Goal: Information Seeking & Learning: Learn about a topic

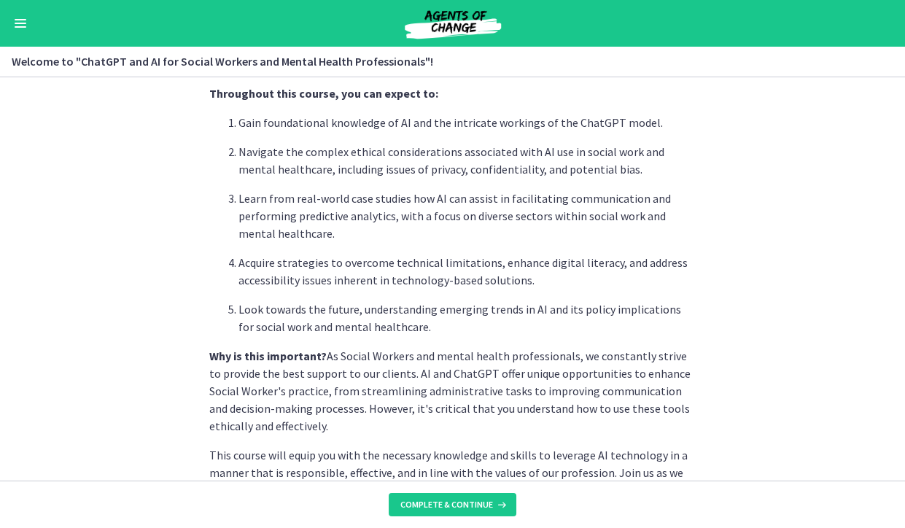
scroll to position [459, 0]
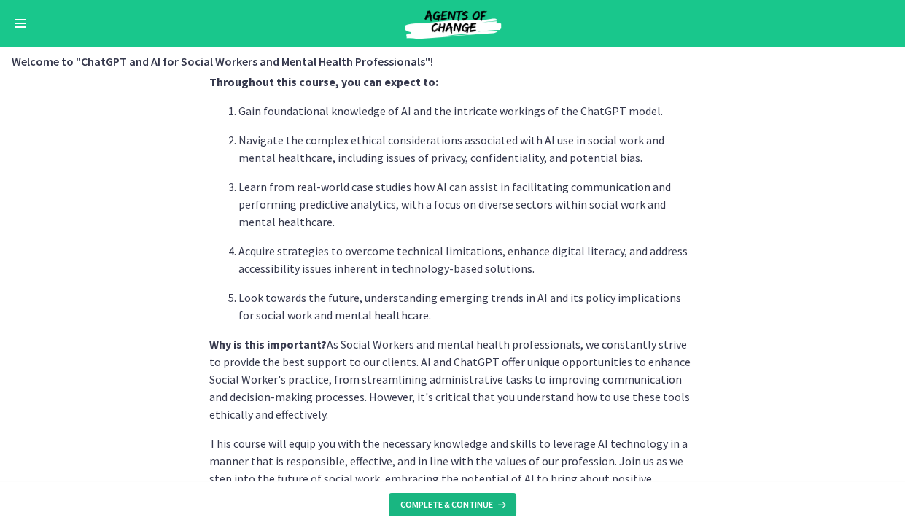
click at [483, 499] on span "Complete & continue" at bounding box center [446, 505] width 93 height 12
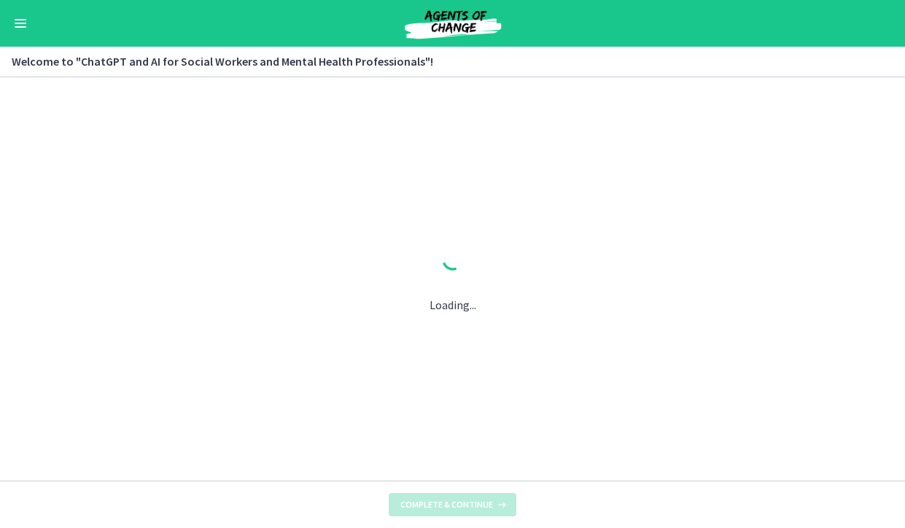
scroll to position [0, 0]
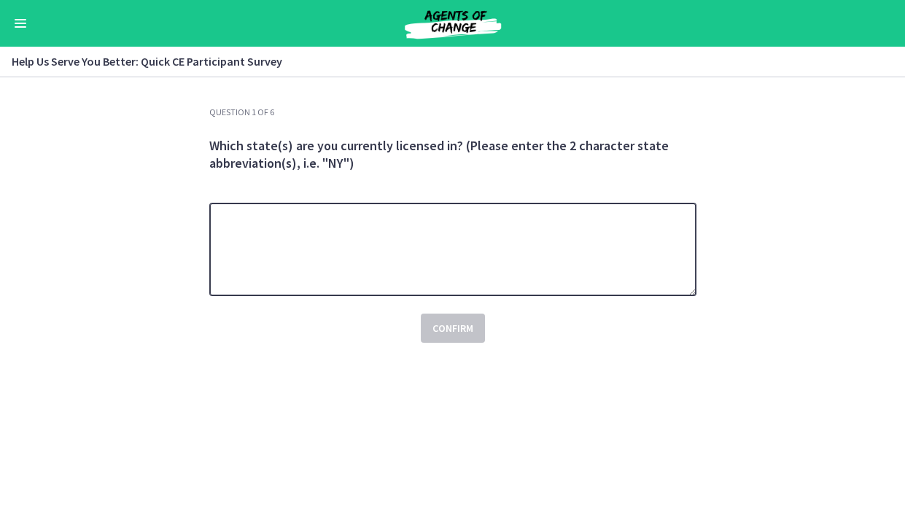
click at [561, 296] on textarea at bounding box center [452, 249] width 487 height 93
type textarea "**"
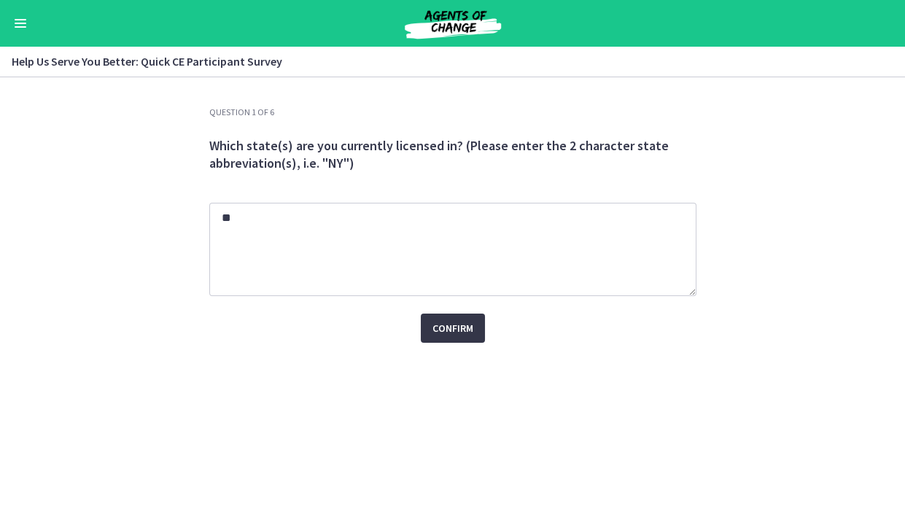
click at [460, 337] on span "Confirm" at bounding box center [452, 328] width 41 height 18
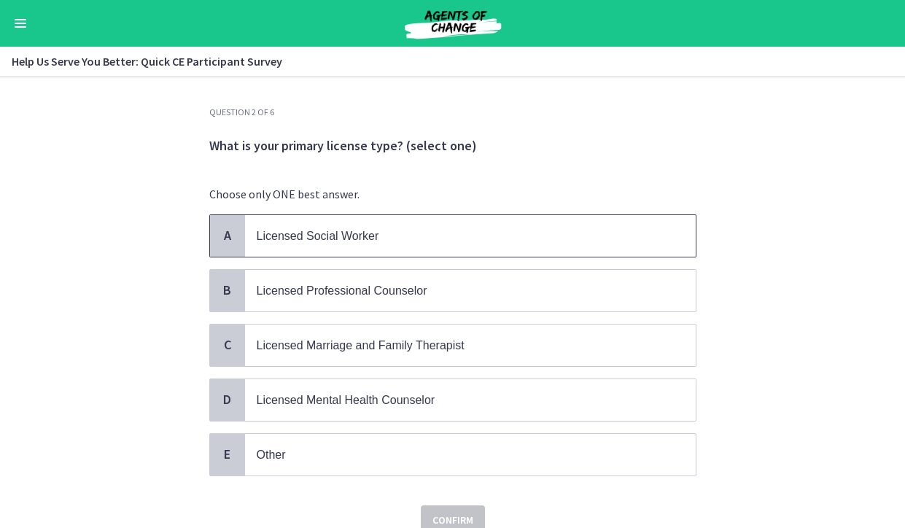
click at [470, 245] on p "Licensed Social Worker" at bounding box center [456, 236] width 398 height 18
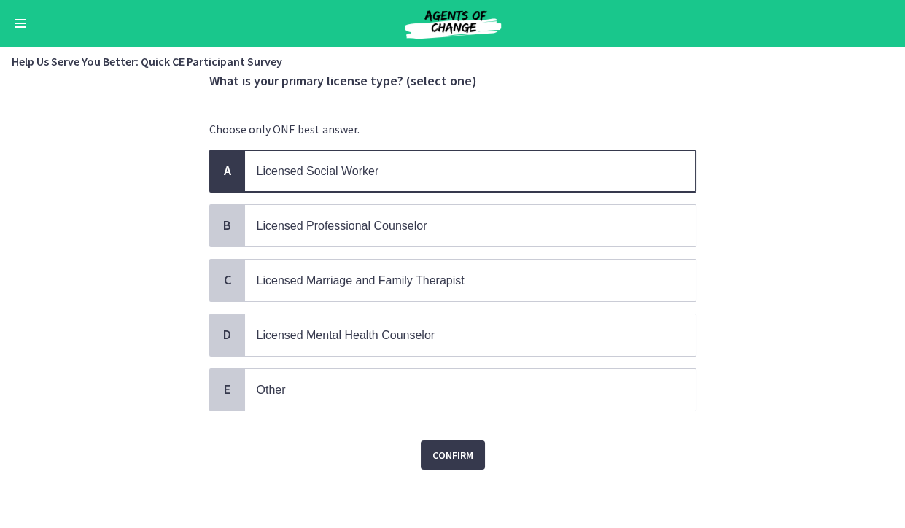
scroll to position [161, 0]
click at [465, 446] on span "Confirm" at bounding box center [452, 455] width 41 height 18
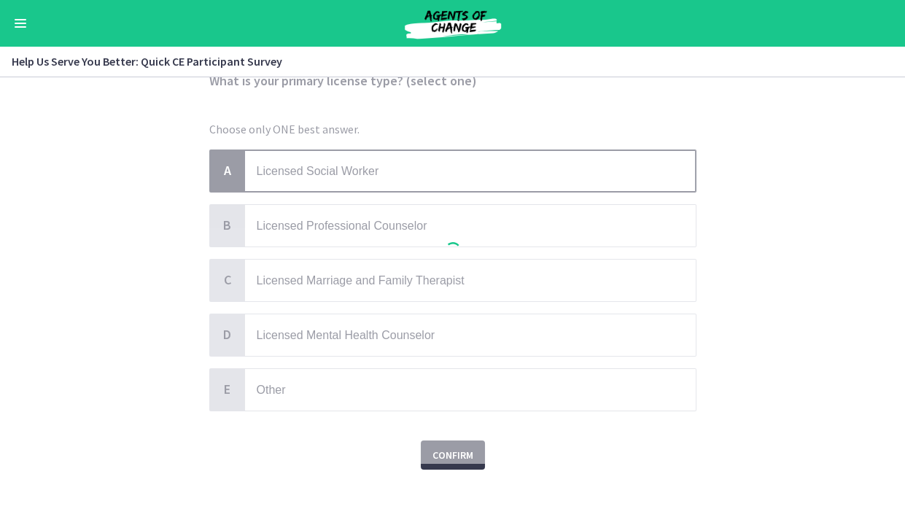
scroll to position [0, 0]
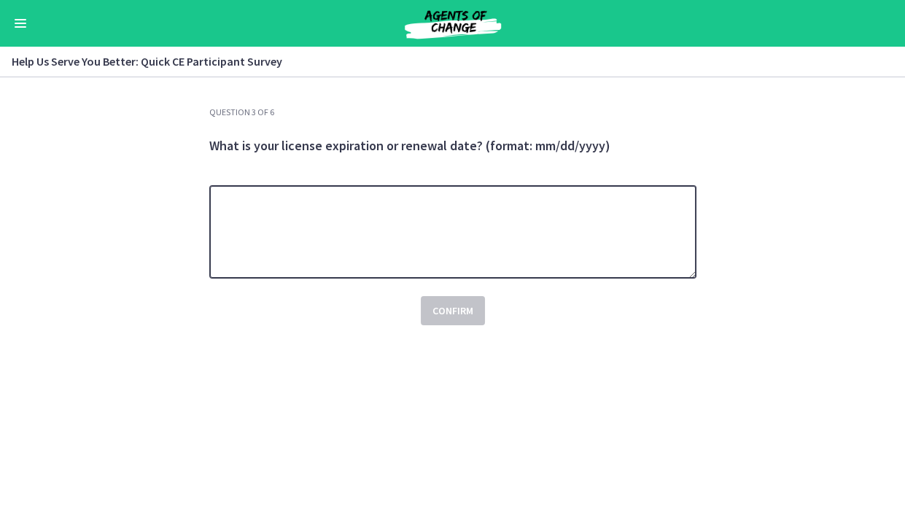
click at [451, 279] on textarea at bounding box center [452, 231] width 487 height 93
type textarea "**********"
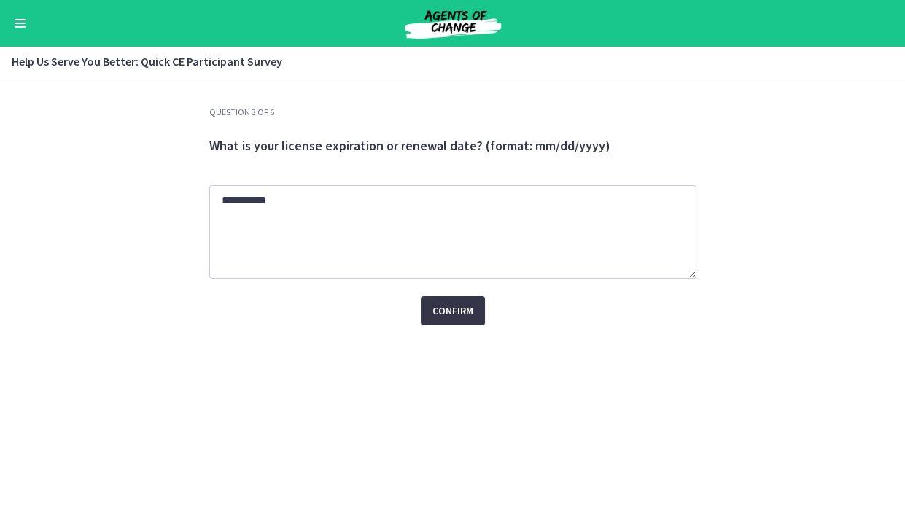
click at [479, 325] on button "Confirm" at bounding box center [453, 310] width 64 height 29
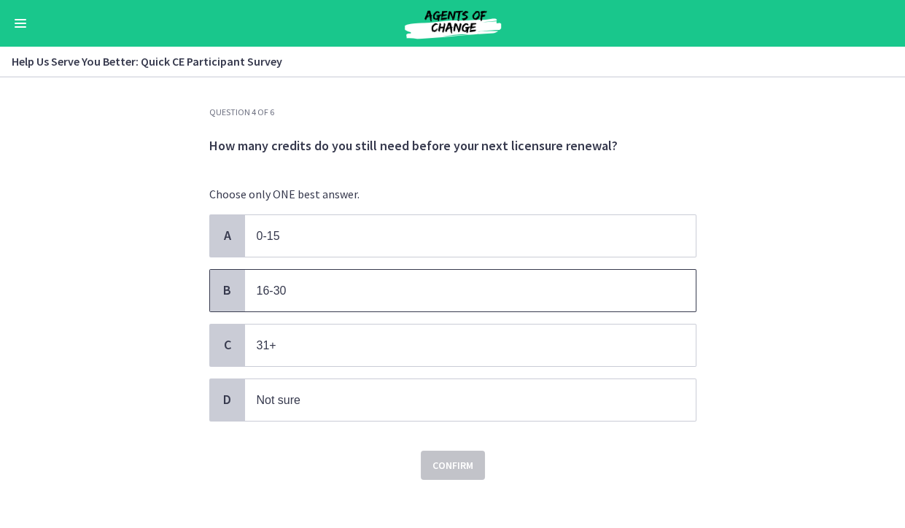
click at [483, 311] on span "16-30" at bounding box center [470, 291] width 451 height 42
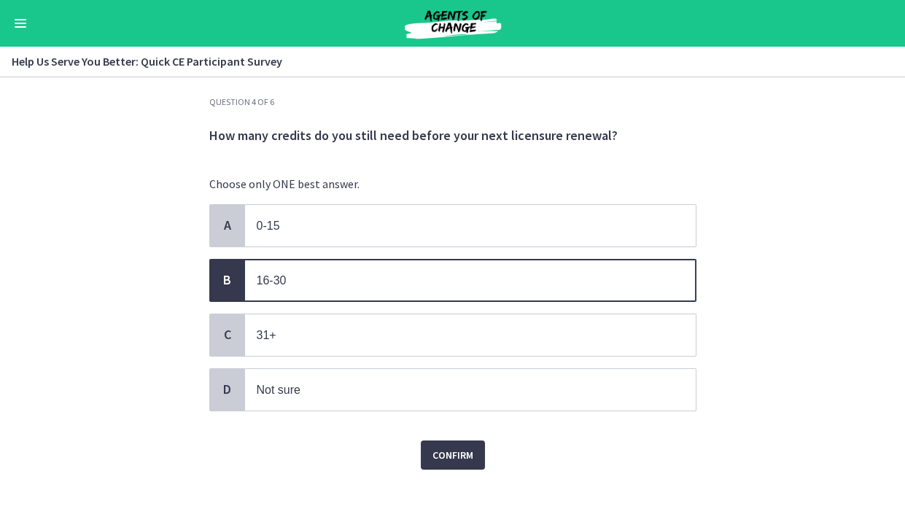
scroll to position [98, 0]
click at [467, 446] on span "Confirm" at bounding box center [452, 455] width 41 height 18
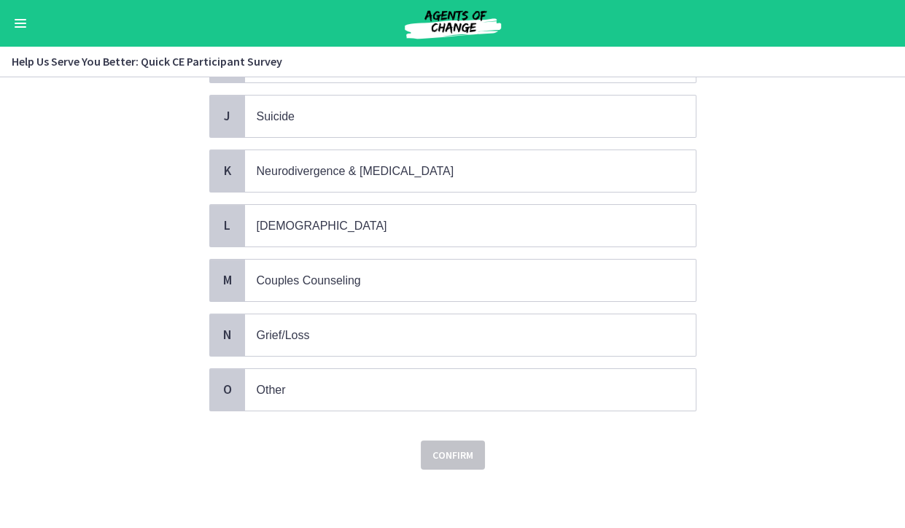
scroll to position [782, 0]
click at [352, 381] on p "Other" at bounding box center [456, 390] width 398 height 18
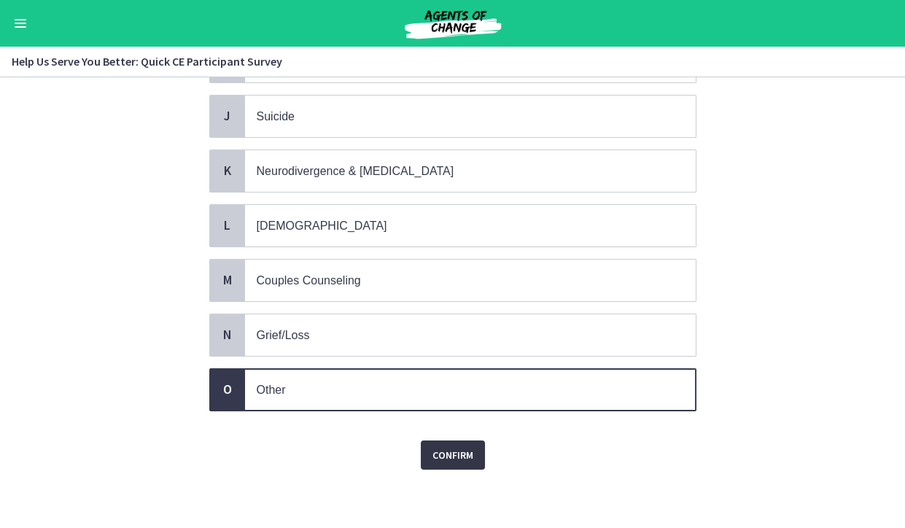
click at [451, 446] on span "Confirm" at bounding box center [452, 455] width 41 height 18
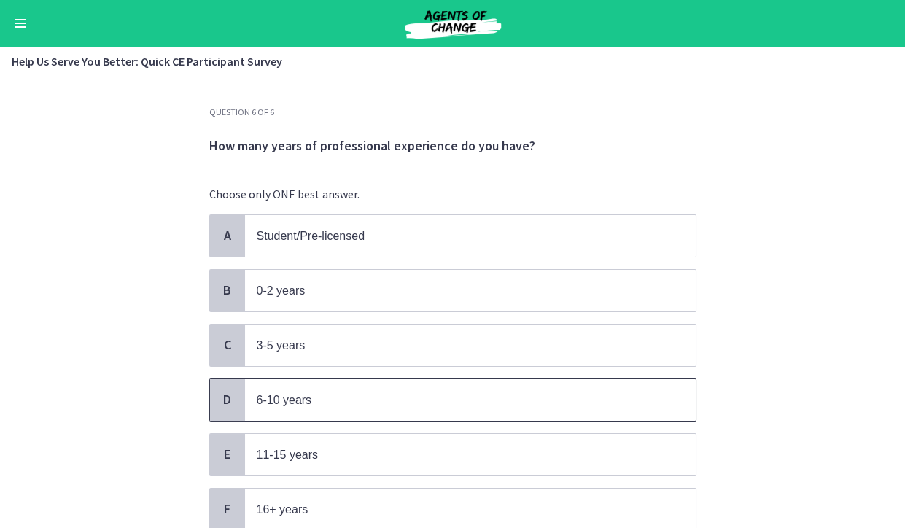
click at [458, 421] on span "6-10 years" at bounding box center [470, 400] width 451 height 42
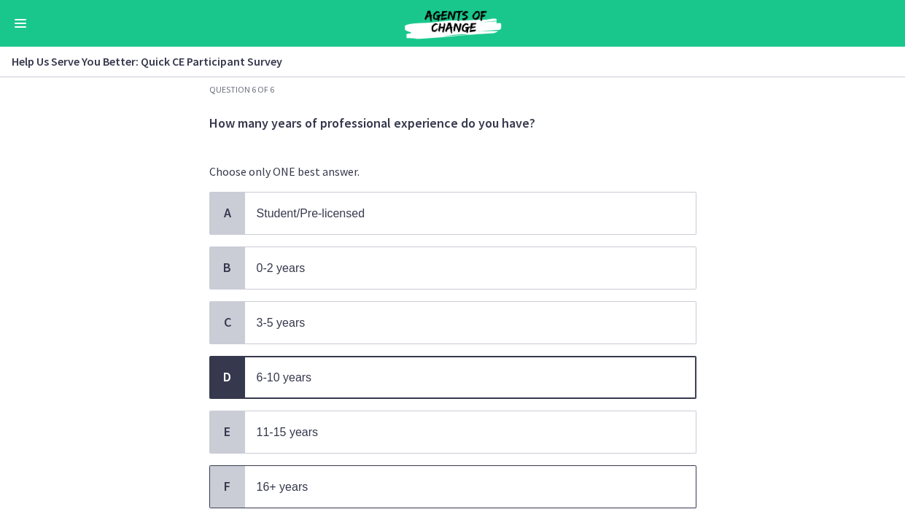
scroll to position [123, 0]
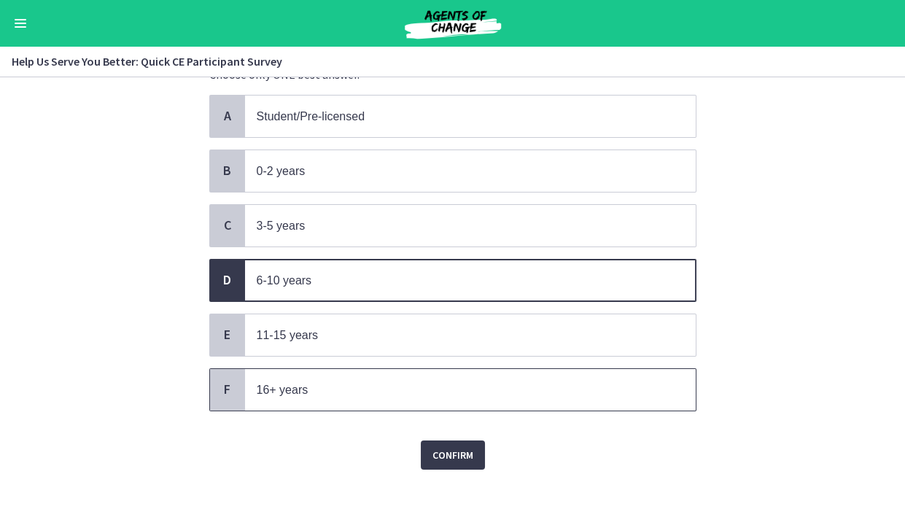
click at [245, 411] on span "16+ years" at bounding box center [470, 390] width 451 height 42
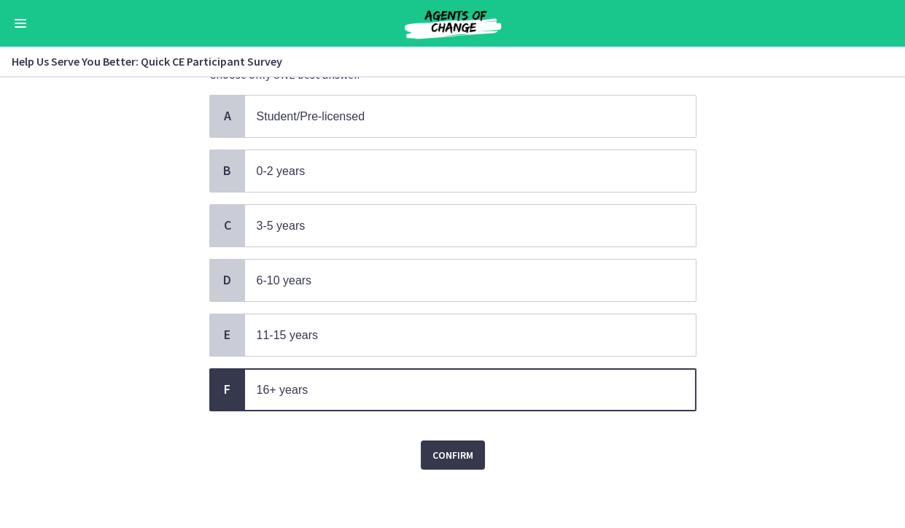
scroll to position [223, 0]
click at [430, 454] on button "Confirm" at bounding box center [453, 454] width 64 height 29
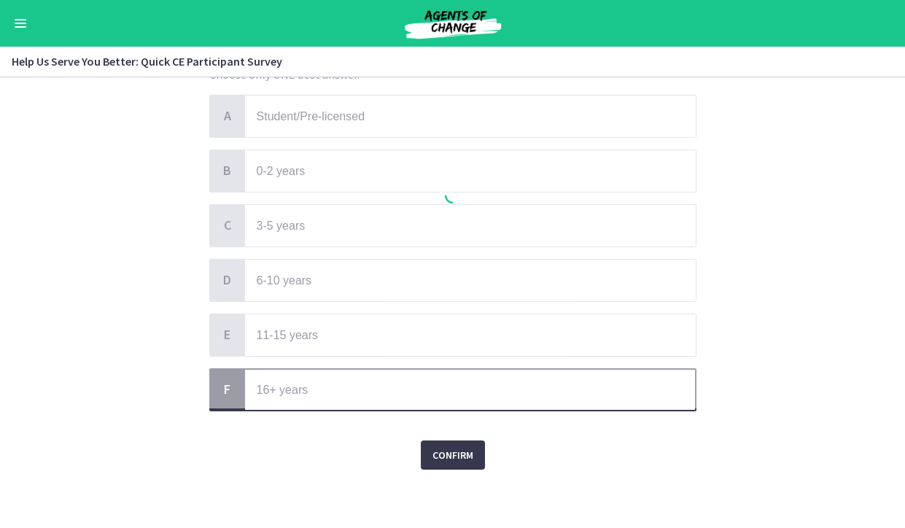
scroll to position [0, 0]
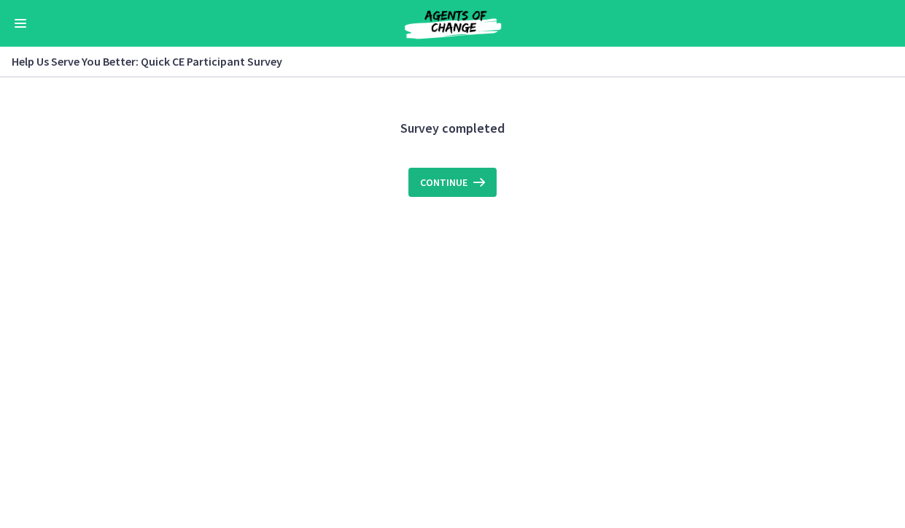
click at [473, 191] on icon at bounding box center [477, 183] width 20 height 18
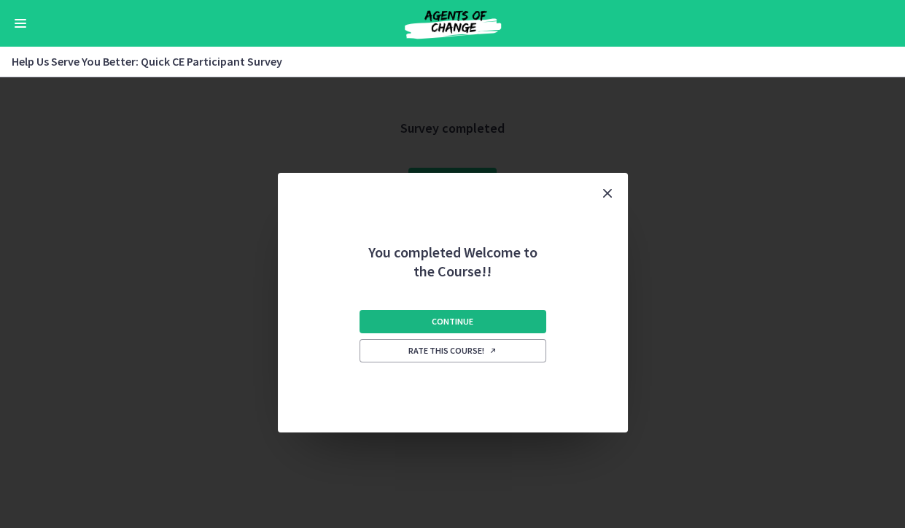
click at [481, 328] on button "Continue" at bounding box center [452, 321] width 187 height 23
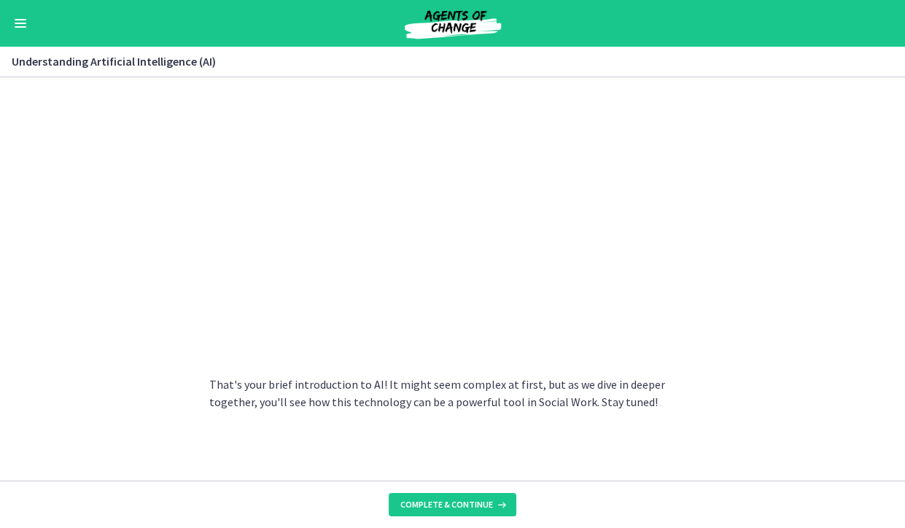
scroll to position [770, 0]
click at [456, 501] on span "Complete & continue" at bounding box center [446, 505] width 93 height 12
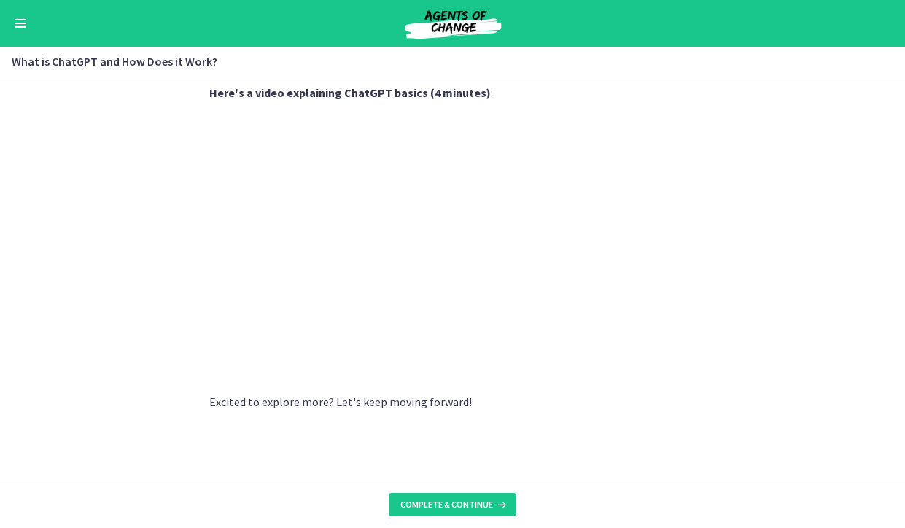
scroll to position [988, 0]
click at [439, 506] on span "Complete & continue" at bounding box center [446, 505] width 93 height 12
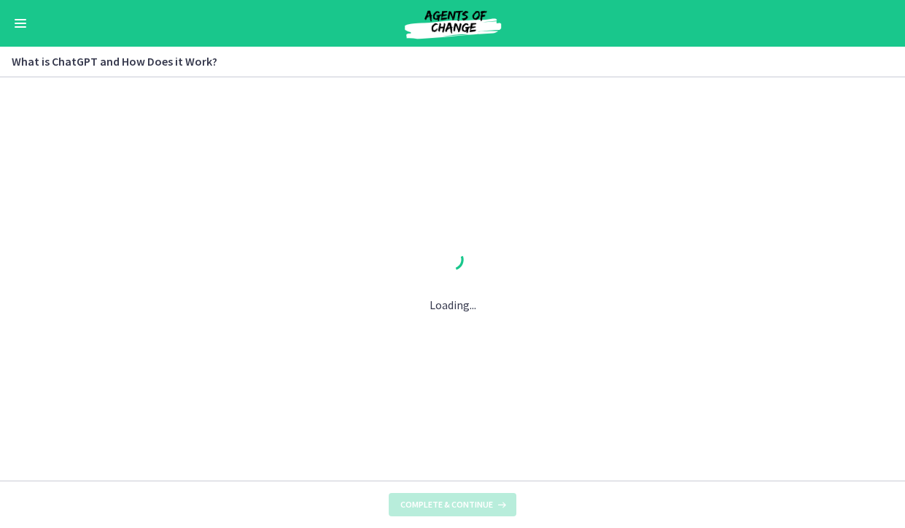
scroll to position [0, 0]
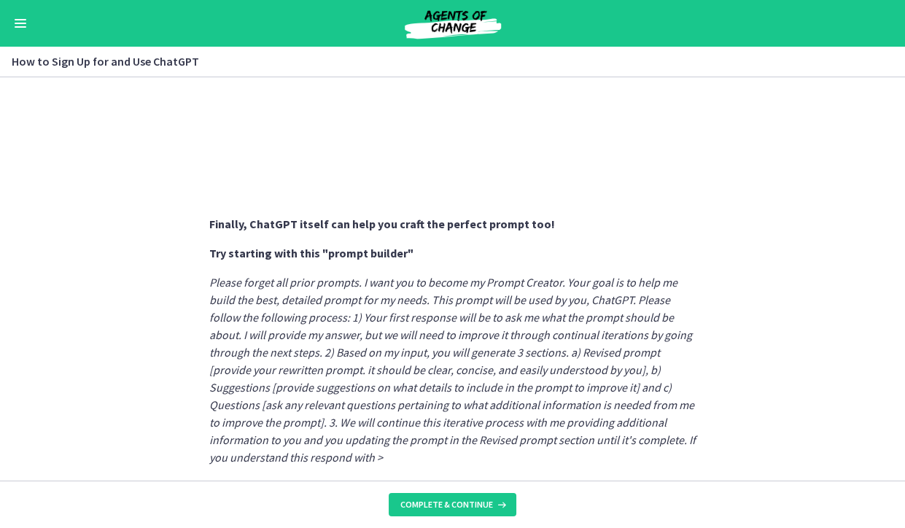
scroll to position [882, 0]
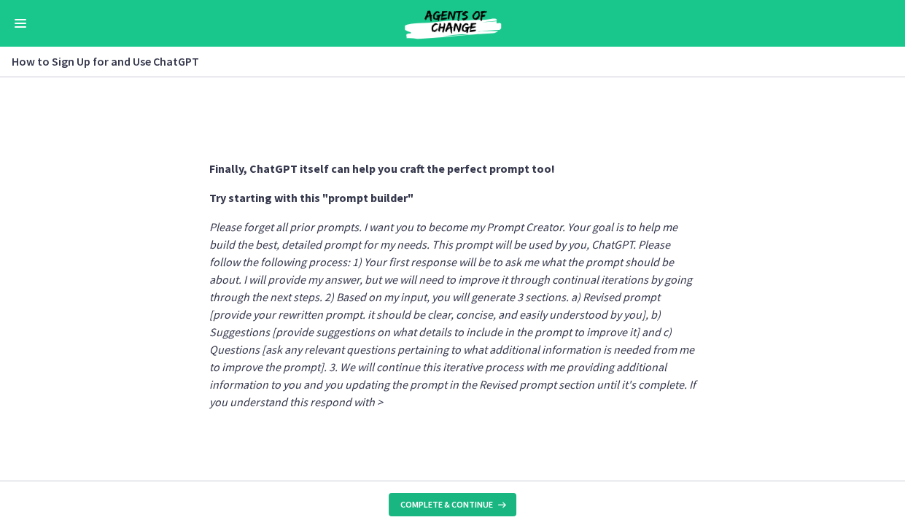
click at [424, 503] on span "Complete & continue" at bounding box center [446, 505] width 93 height 12
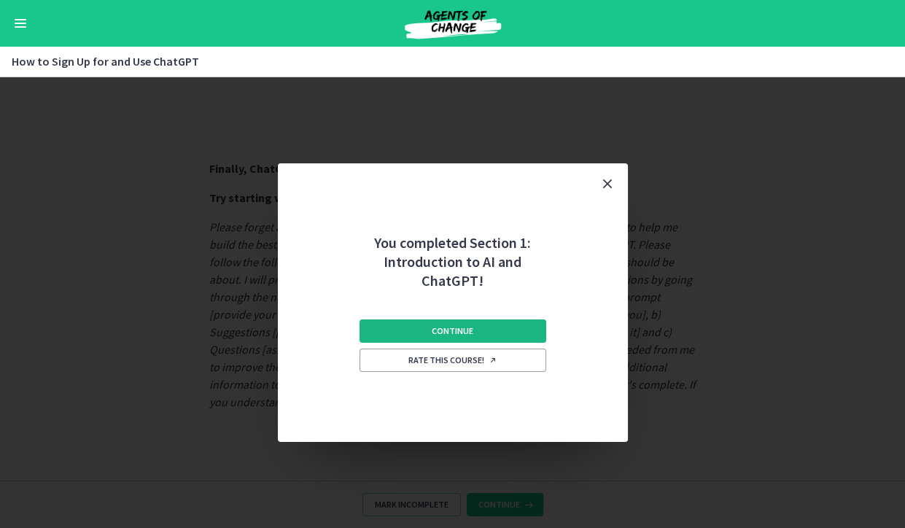
click at [513, 341] on button "Continue" at bounding box center [452, 330] width 187 height 23
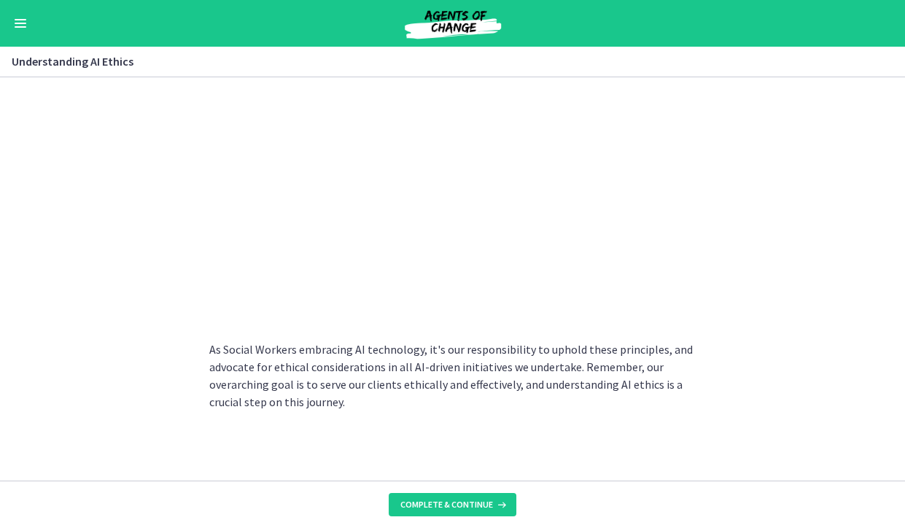
scroll to position [922, 0]
click at [441, 501] on span "Complete & continue" at bounding box center [446, 505] width 93 height 12
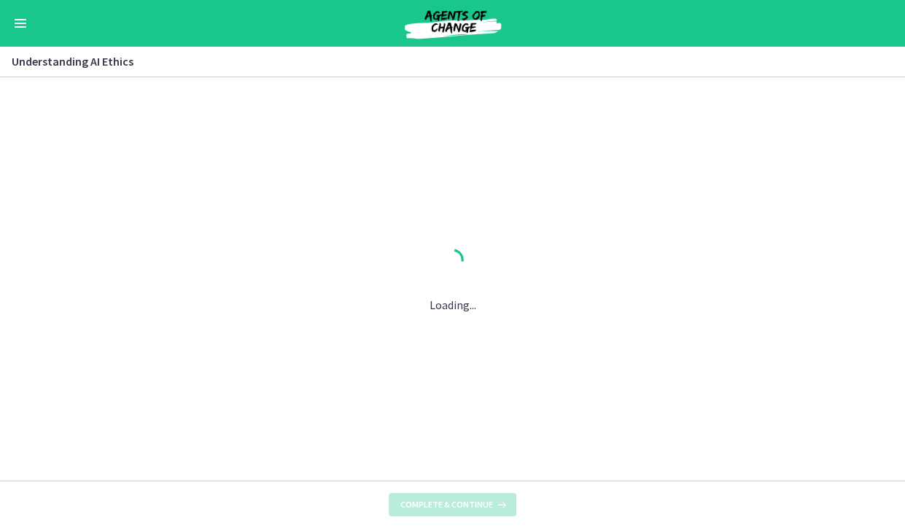
scroll to position [0, 0]
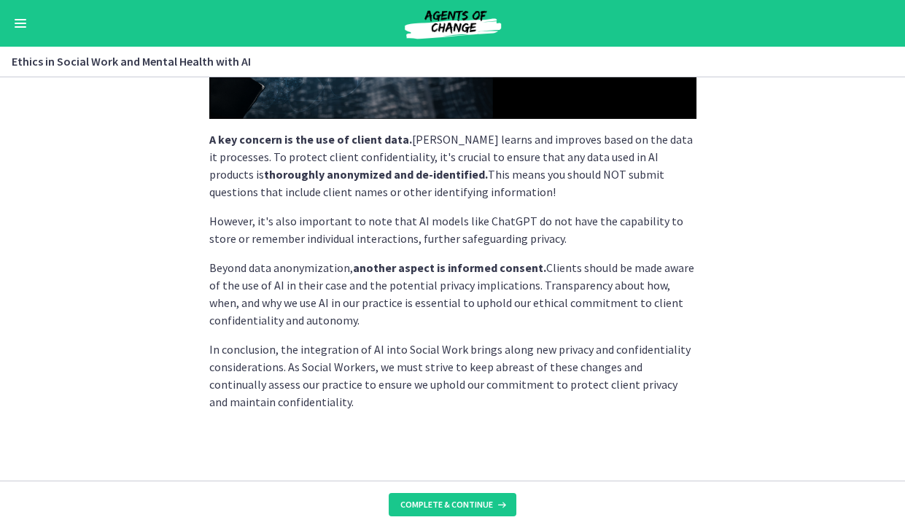
scroll to position [427, 0]
click at [454, 499] on span "Complete & continue" at bounding box center [446, 505] width 93 height 12
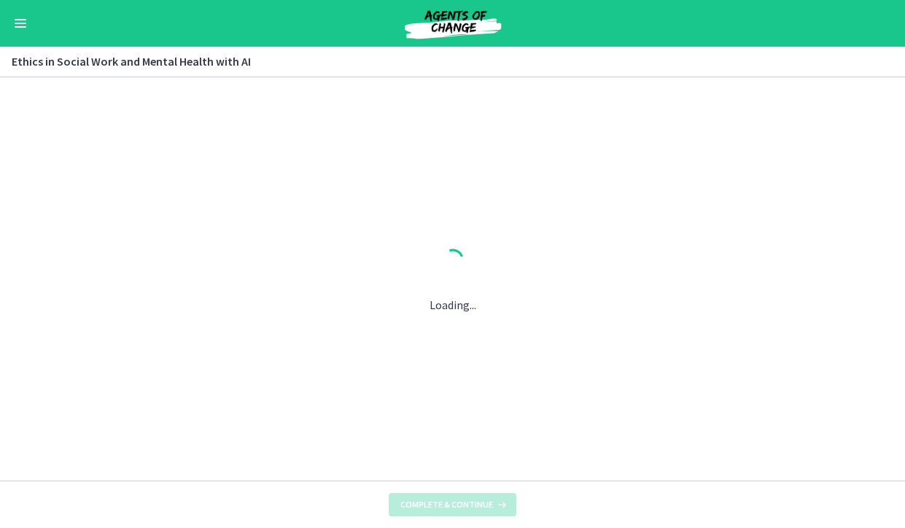
scroll to position [0, 0]
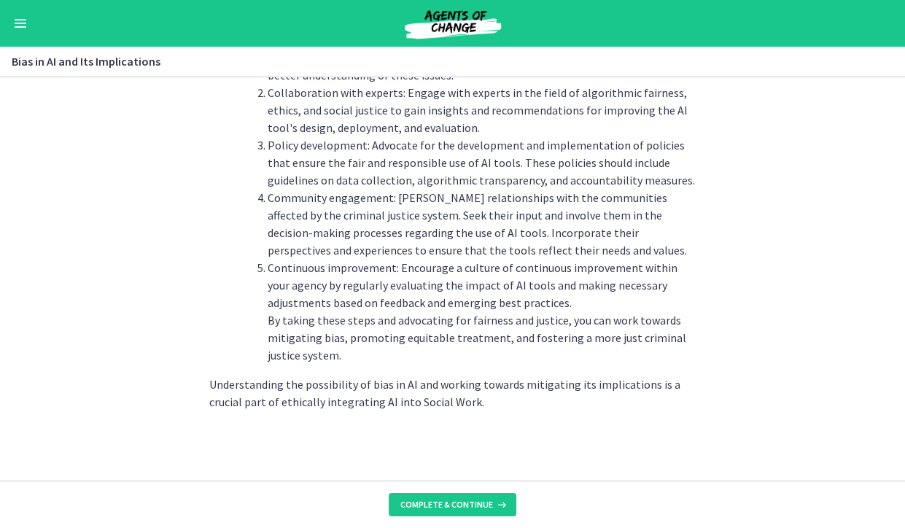
scroll to position [2053, 0]
click at [439, 502] on span "Complete & continue" at bounding box center [446, 505] width 93 height 12
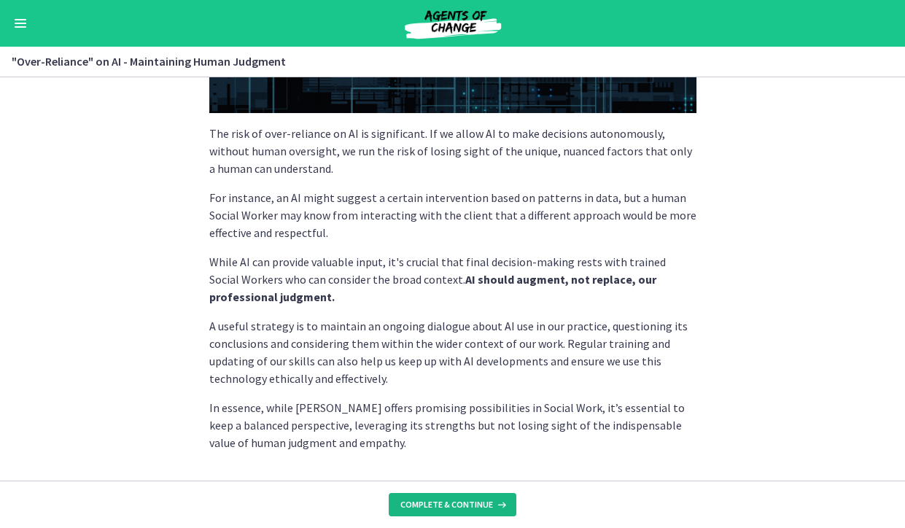
scroll to position [353, 0]
click at [454, 499] on span "Complete & continue" at bounding box center [446, 505] width 93 height 12
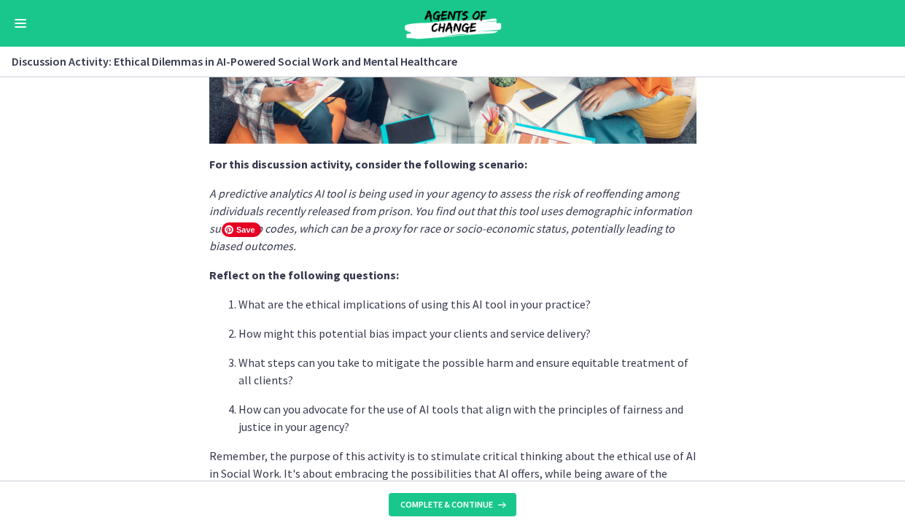
scroll to position [537, 0]
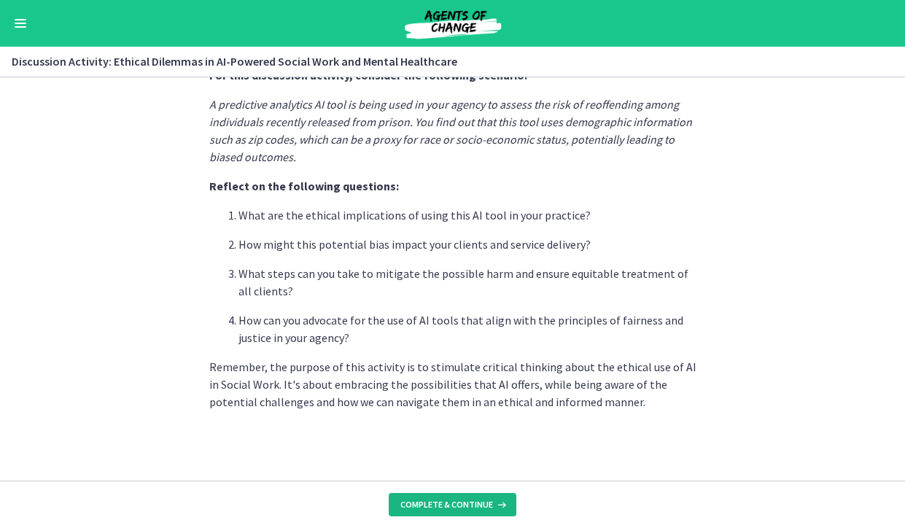
click at [442, 504] on span "Complete & continue" at bounding box center [446, 505] width 93 height 12
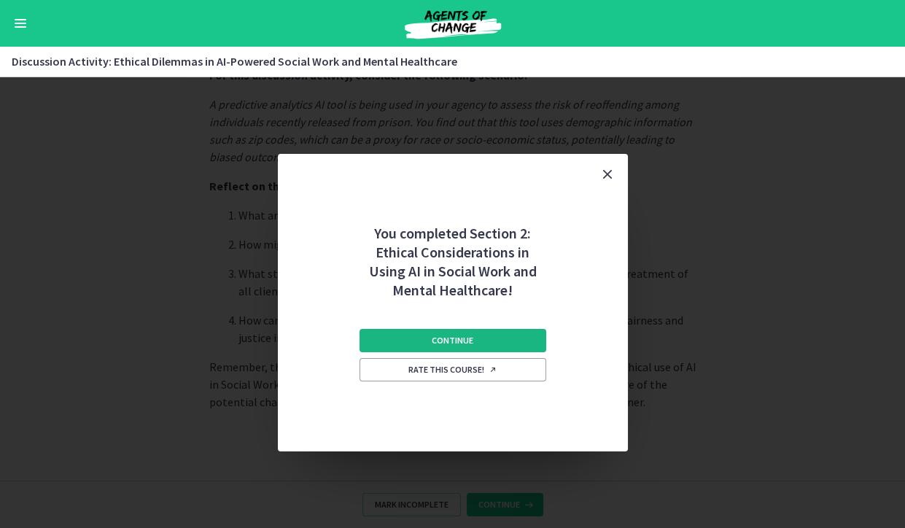
click at [456, 346] on span "Continue" at bounding box center [453, 341] width 42 height 12
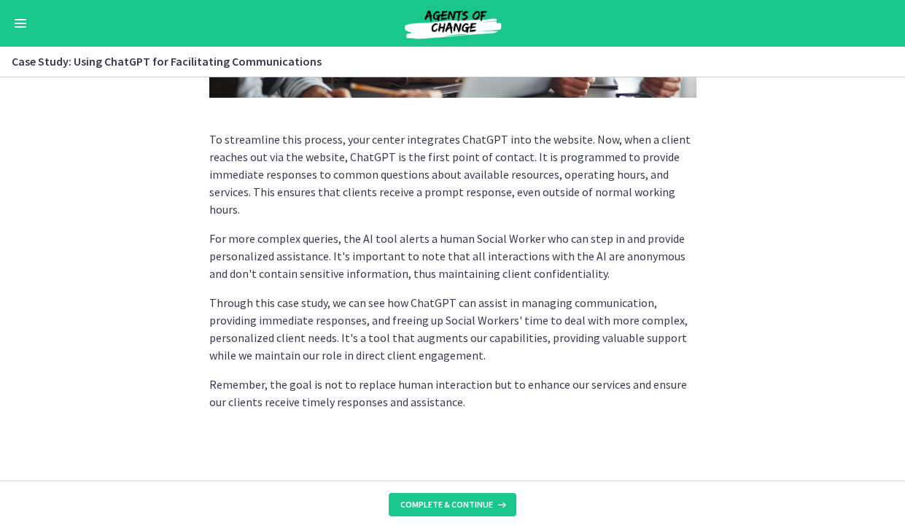
scroll to position [541, 0]
click at [430, 504] on span "Complete & continue" at bounding box center [446, 505] width 93 height 12
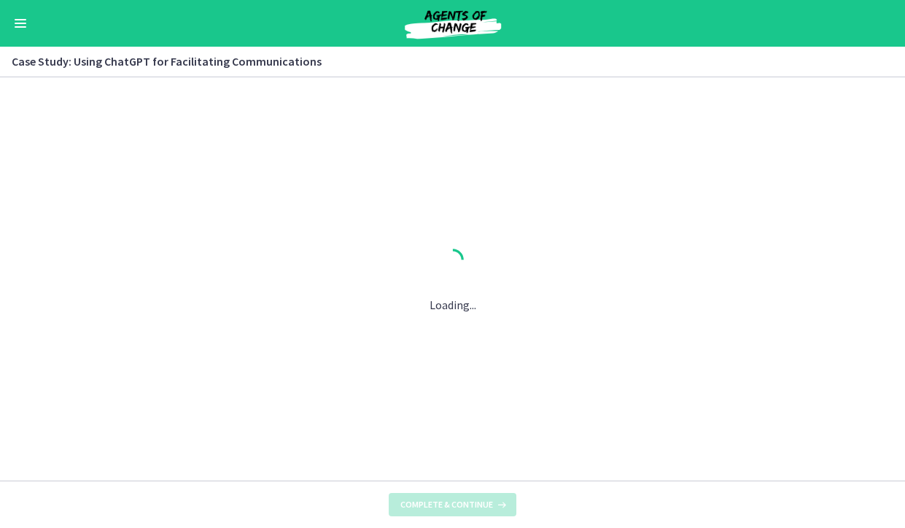
scroll to position [0, 0]
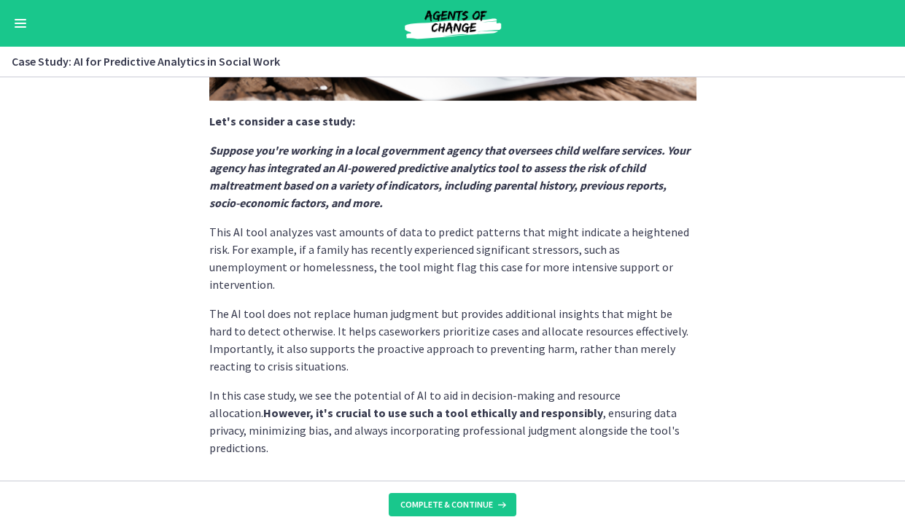
scroll to position [489, 0]
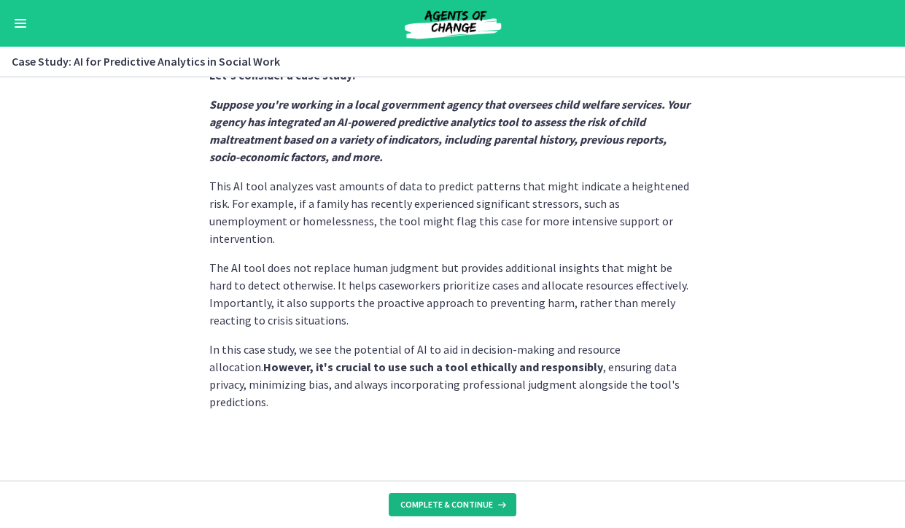
click at [434, 499] on span "Complete & continue" at bounding box center [446, 505] width 93 height 12
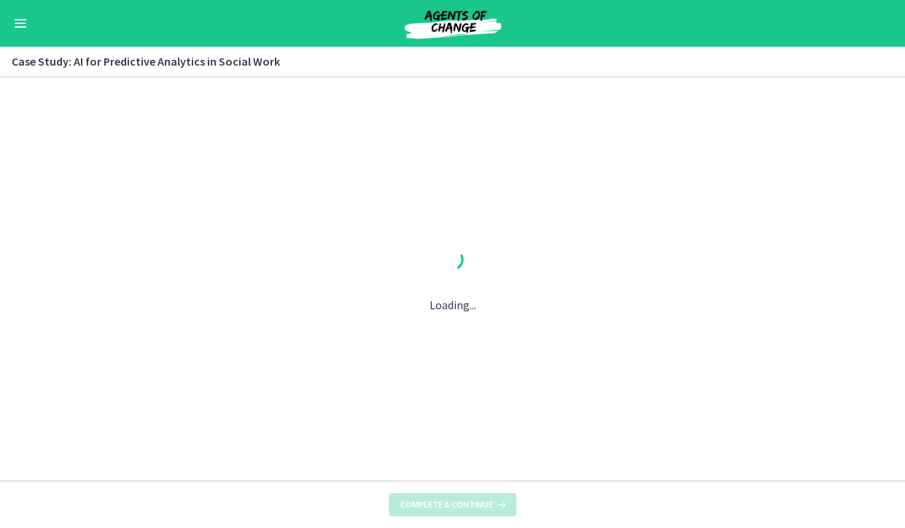
scroll to position [0, 0]
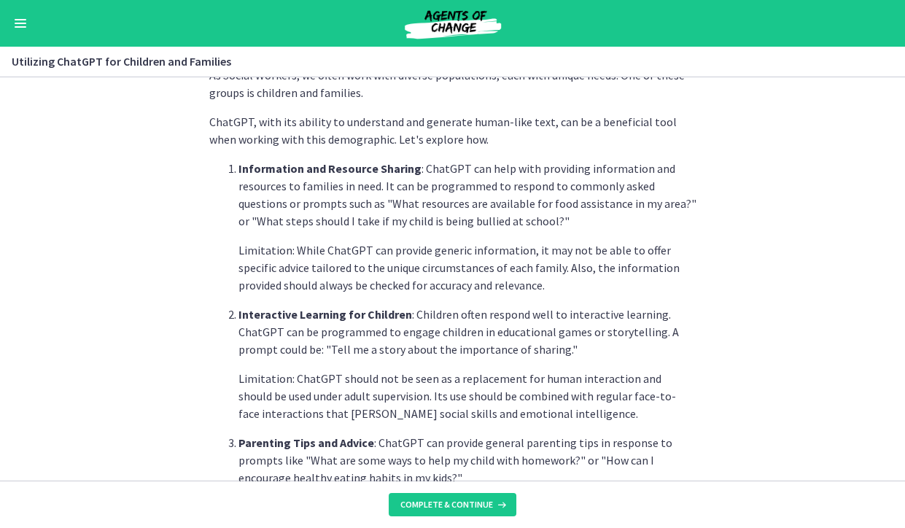
scroll to position [536, 0]
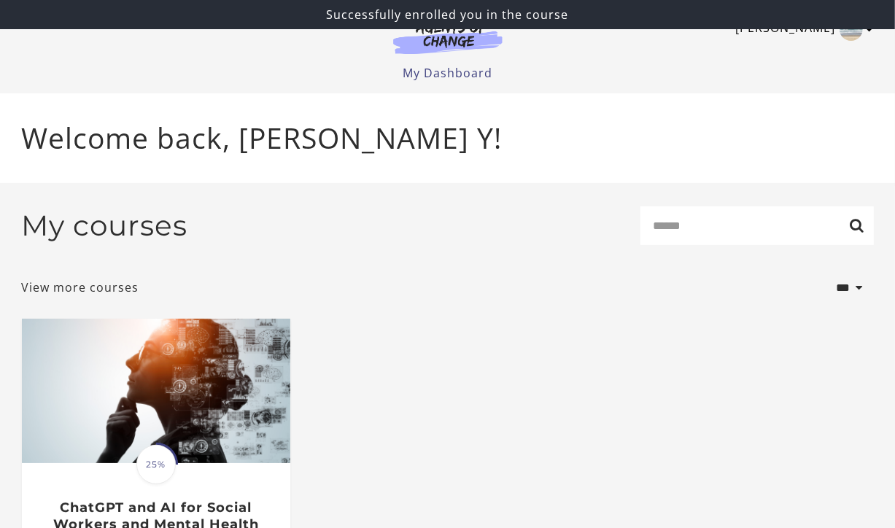
click at [828, 36] on link "[PERSON_NAME]" at bounding box center [801, 29] width 131 height 23
click at [838, 34] on link "[PERSON_NAME]" at bounding box center [801, 29] width 131 height 23
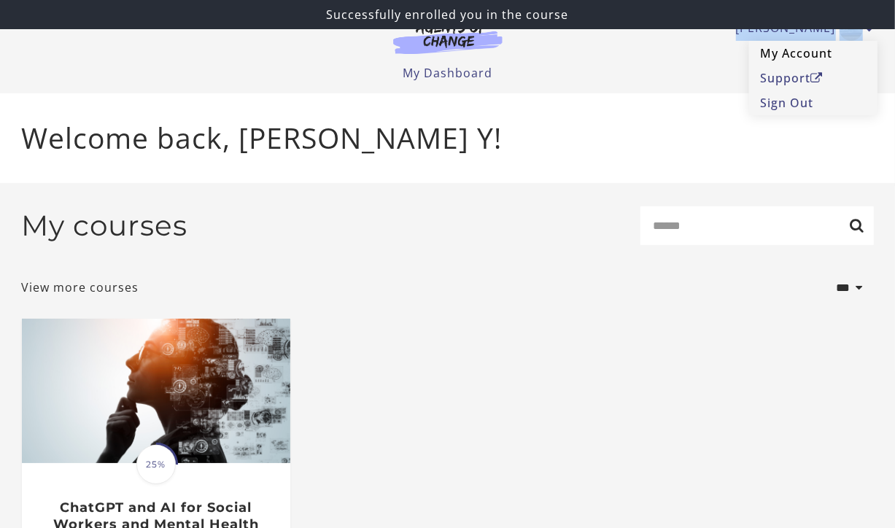
click at [804, 49] on link "My Account" at bounding box center [813, 53] width 128 height 25
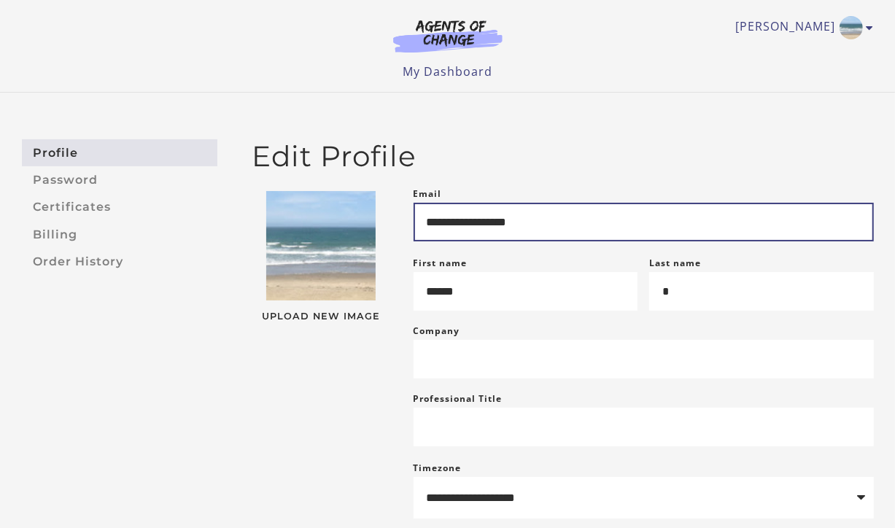
scroll to position [2, 0]
click at [448, 225] on input "**********" at bounding box center [643, 221] width 460 height 39
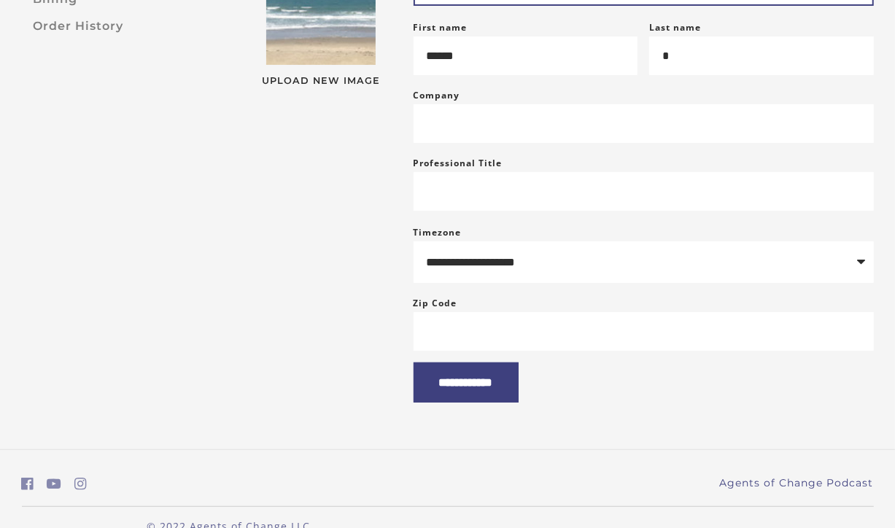
scroll to position [281, 0]
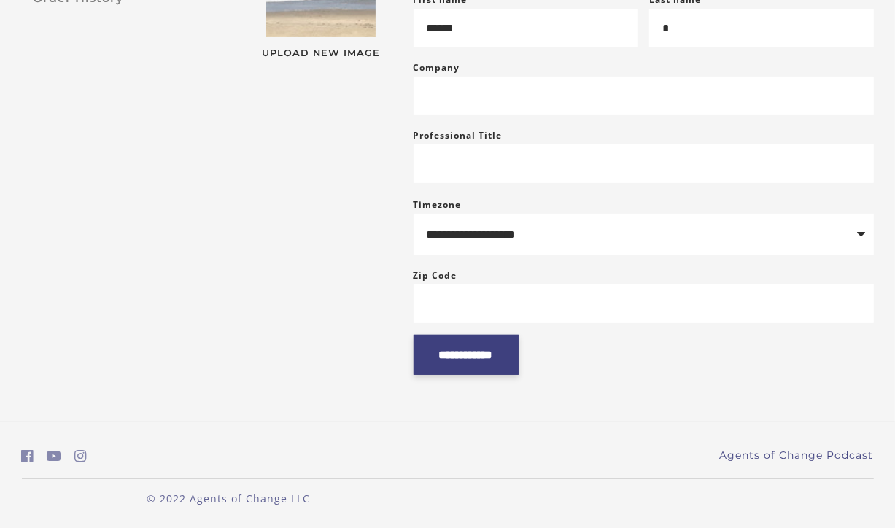
type input "**********"
click at [518, 357] on input "**********" at bounding box center [465, 355] width 105 height 40
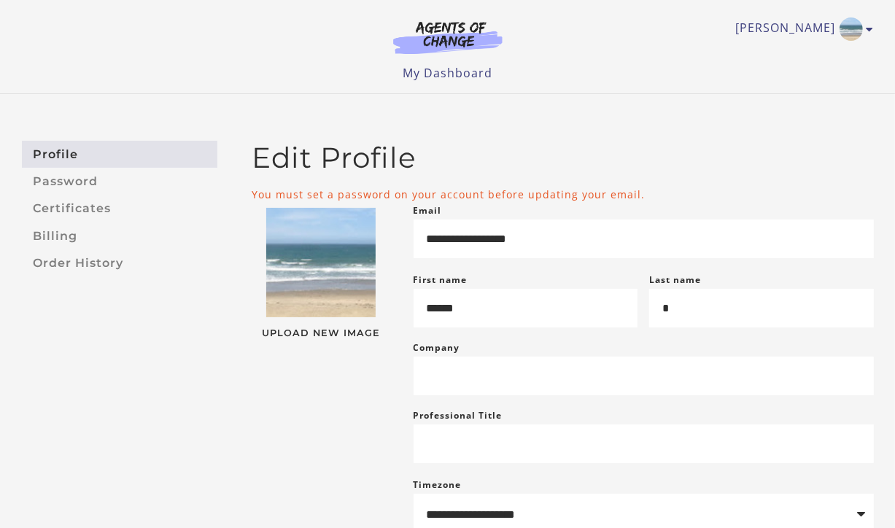
click at [0, 0] on span "Save" at bounding box center [0, 0] width 0 height 0
